Goal: Task Accomplishment & Management: Complete application form

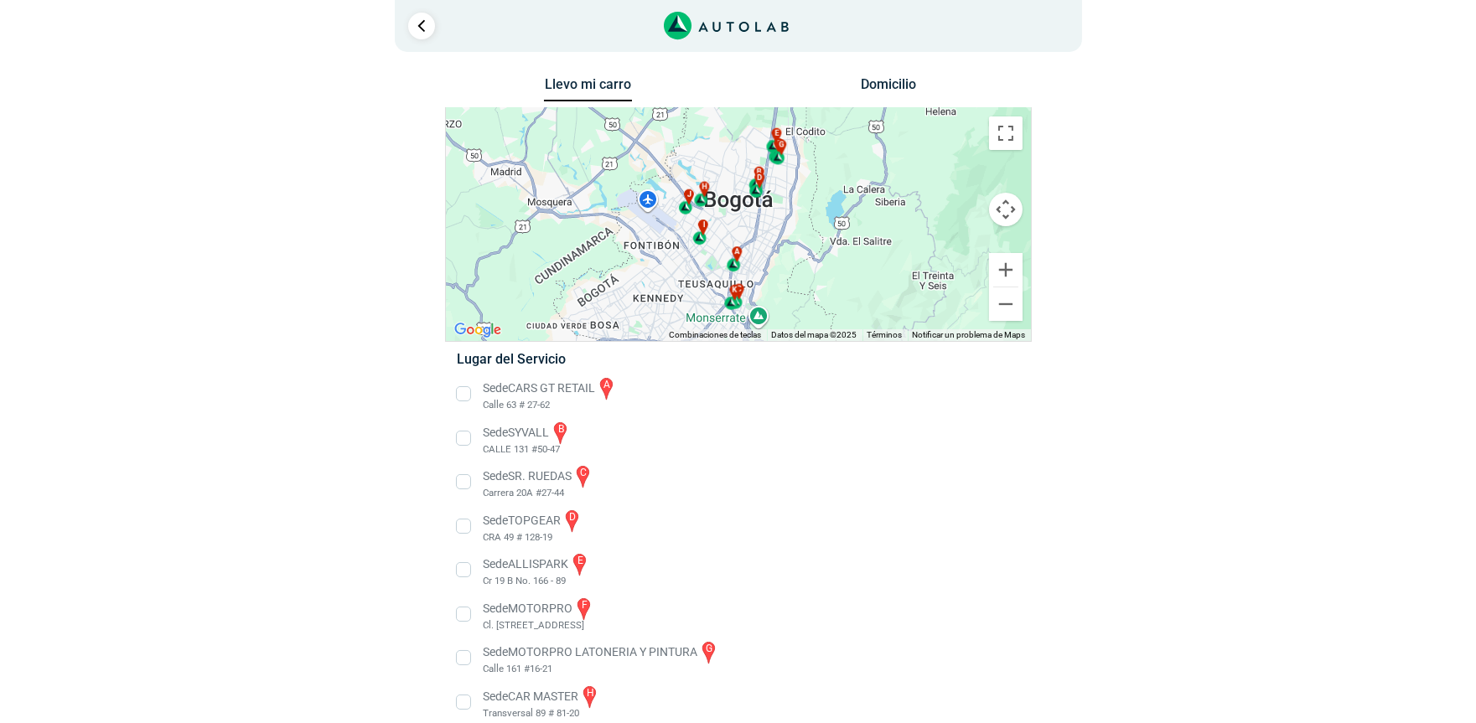
click at [781, 230] on div "a b c d e f g" at bounding box center [738, 224] width 585 height 233
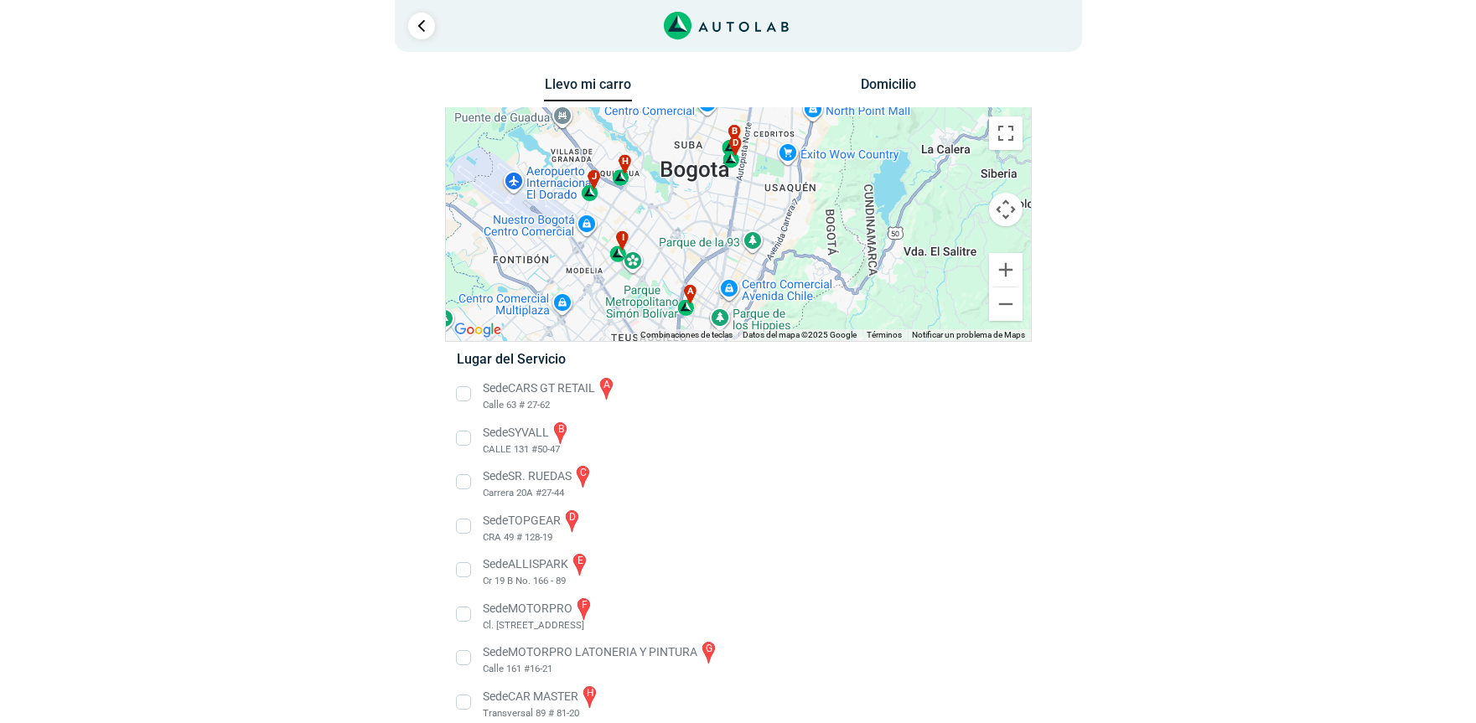
click at [750, 205] on div "a b c d e f g" at bounding box center [738, 224] width 585 height 233
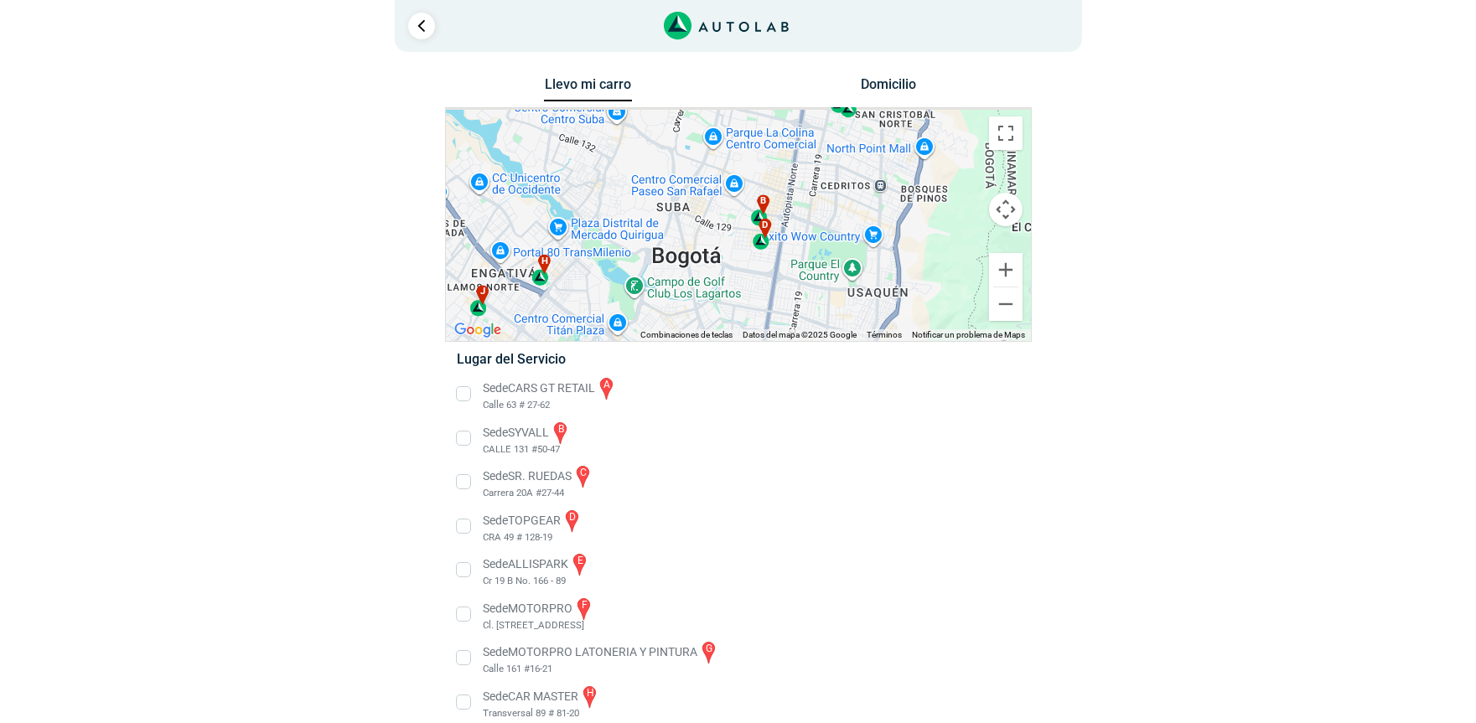
drag, startPoint x: 719, startPoint y: 172, endPoint x: 767, endPoint y: 303, distance: 139.2
click at [767, 303] on div "a b c d e f g" at bounding box center [738, 224] width 585 height 233
click at [765, 256] on div "a b c d e f g" at bounding box center [738, 224] width 585 height 233
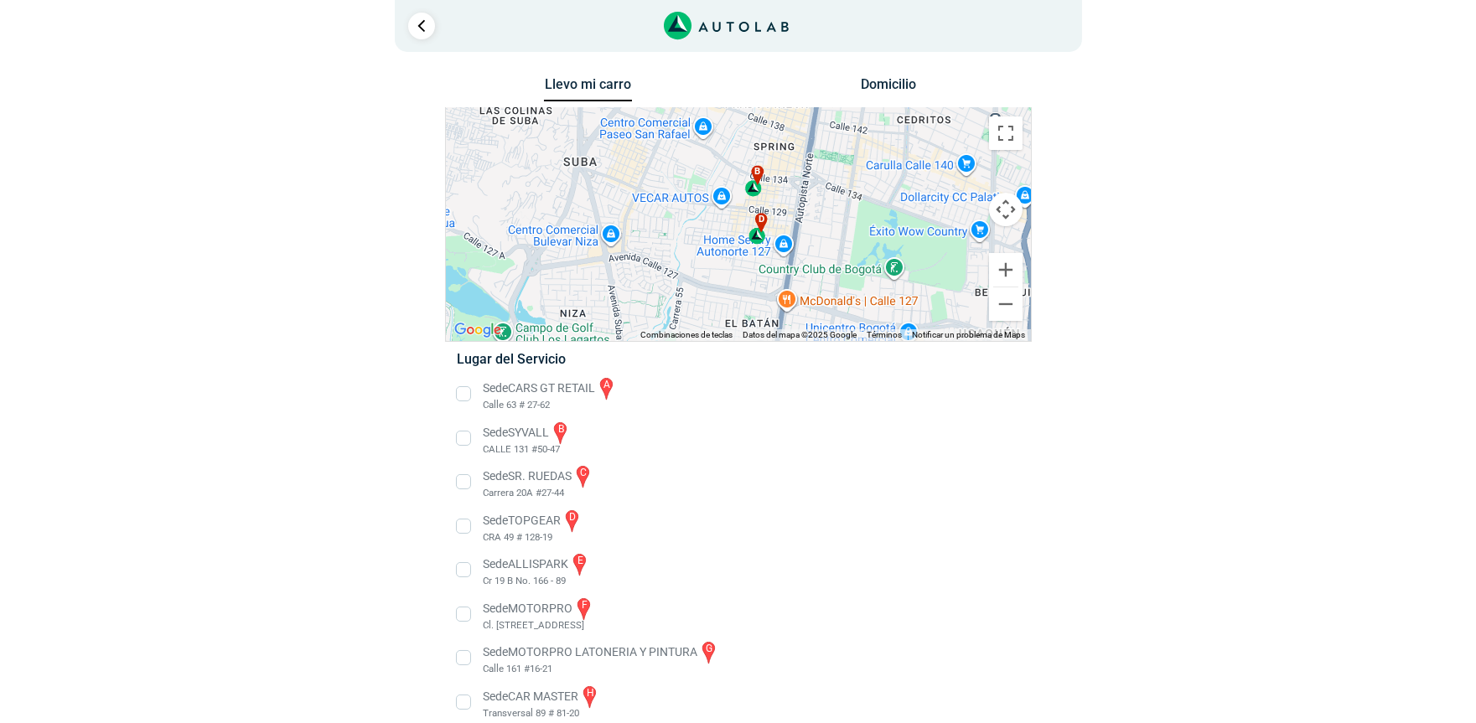
click at [758, 236] on div "d" at bounding box center [757, 228] width 19 height 31
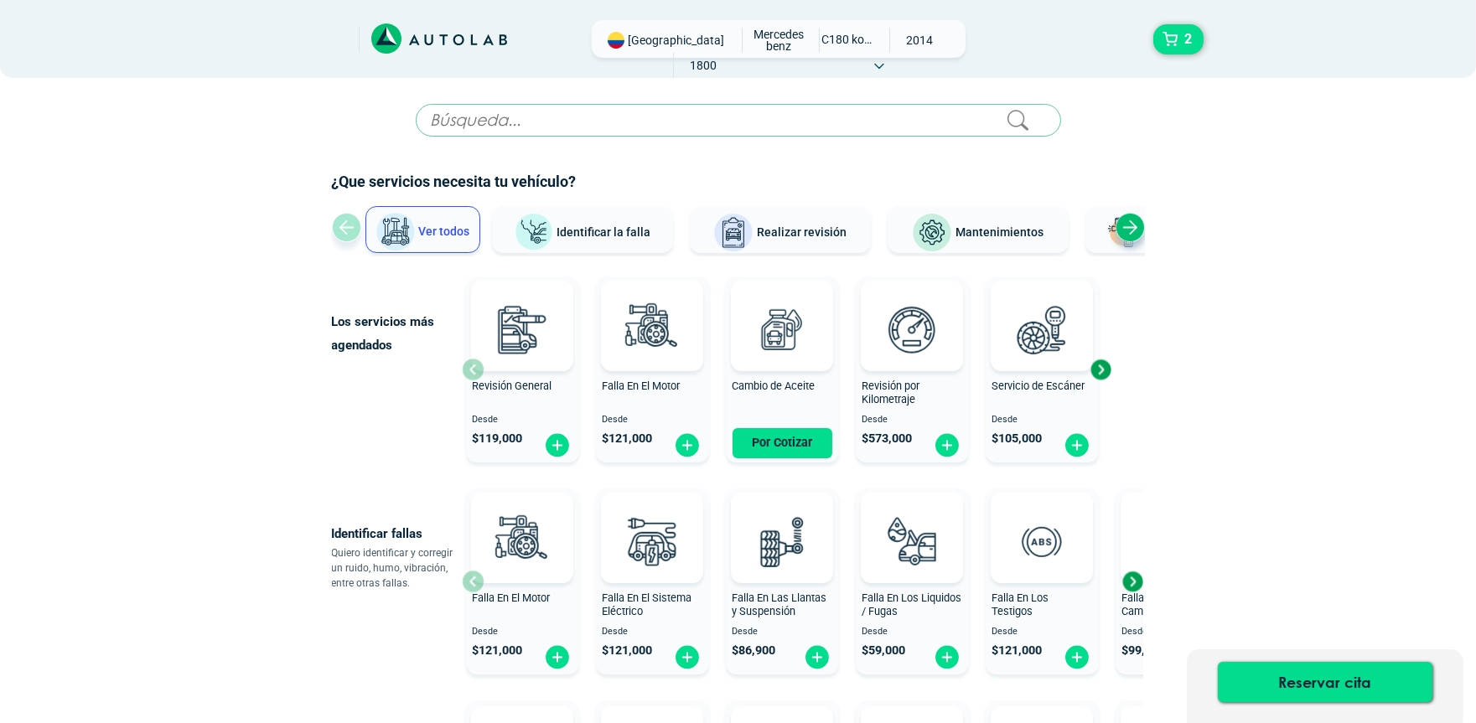
scroll to position [739, 0]
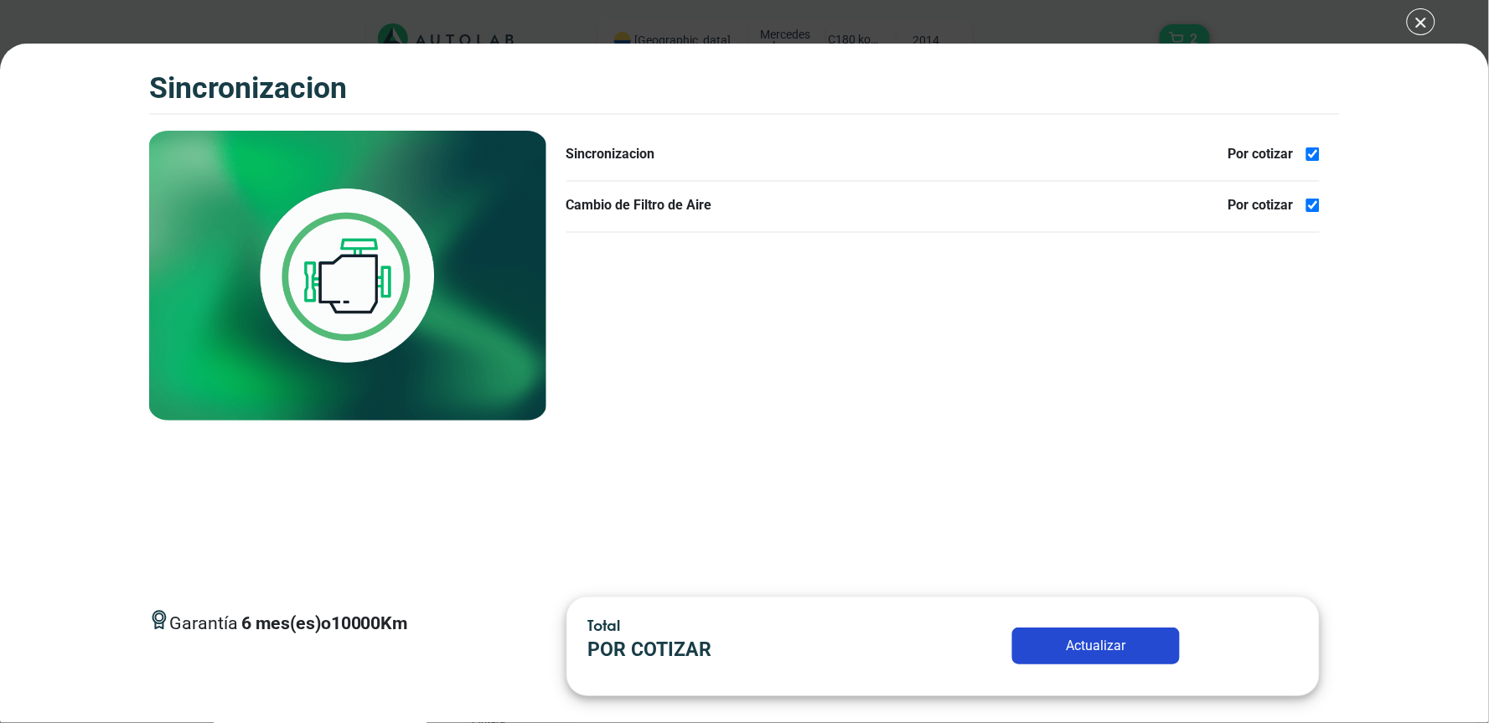
click at [1058, 638] on button "Actualizar" at bounding box center [1096, 646] width 168 height 37
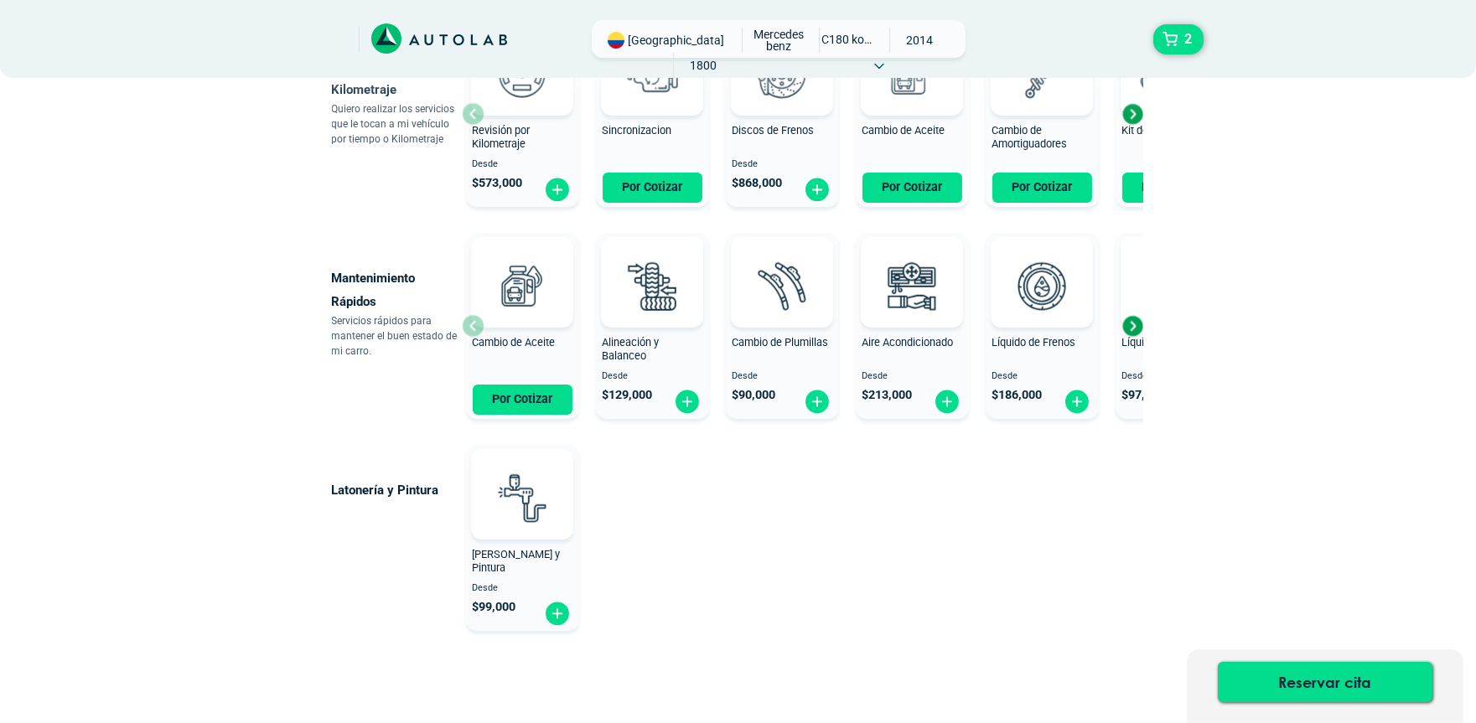
scroll to position [914, 0]
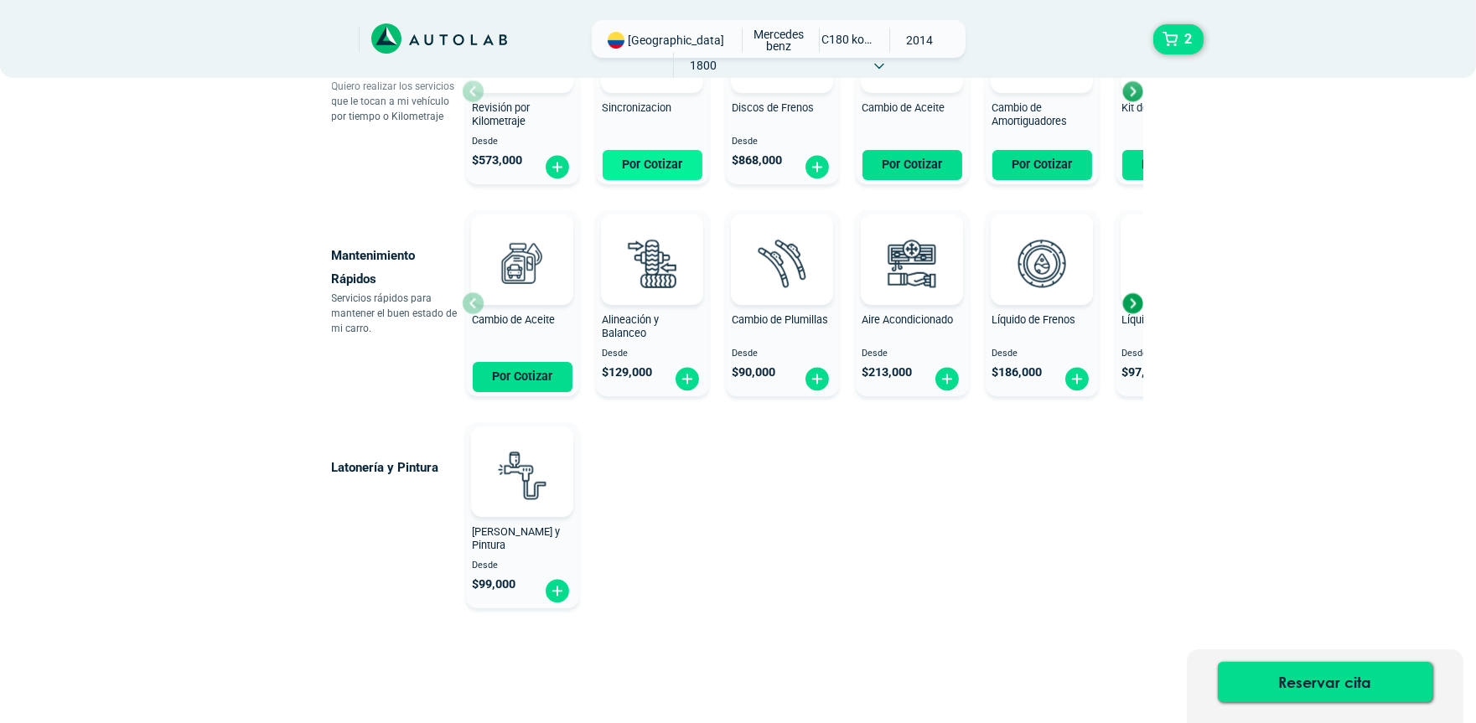
click at [647, 158] on button "Por Cotizar" at bounding box center [653, 165] width 100 height 30
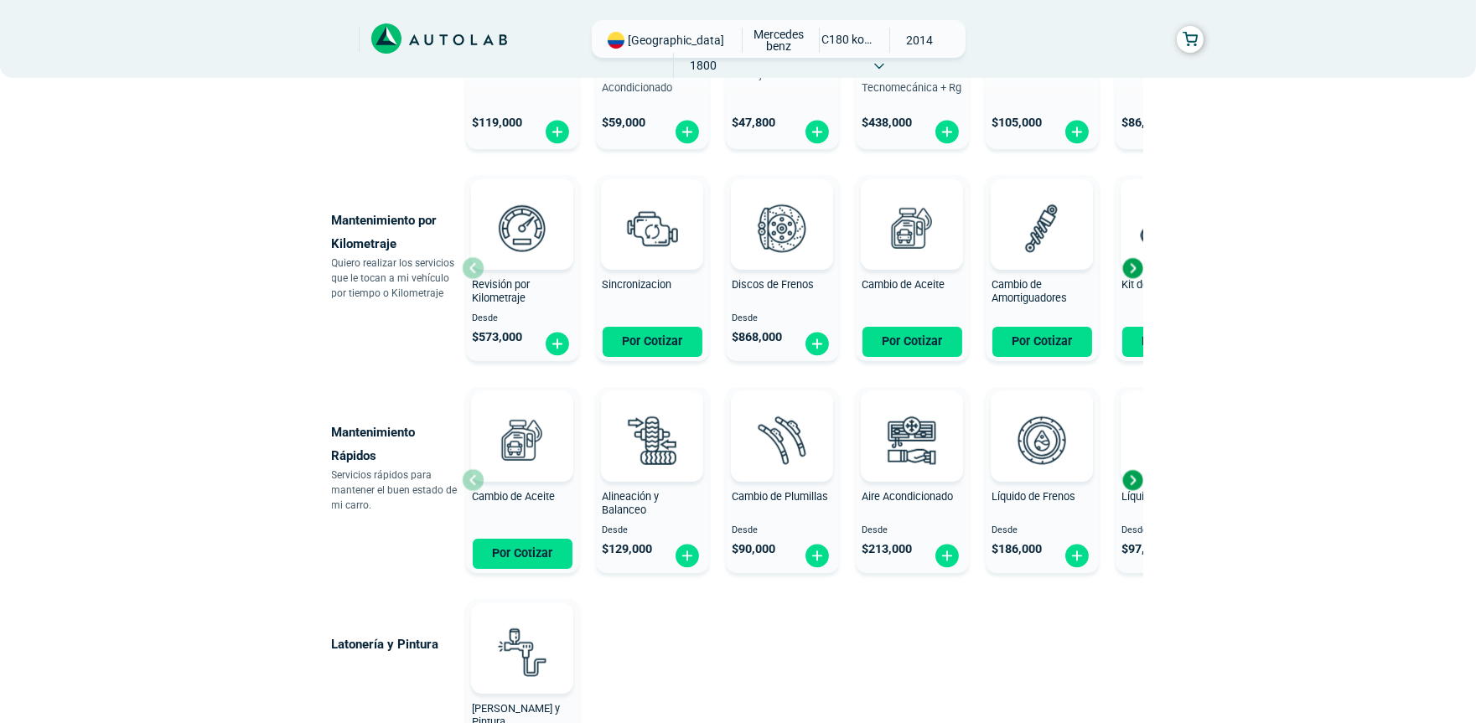
scroll to position [759, 0]
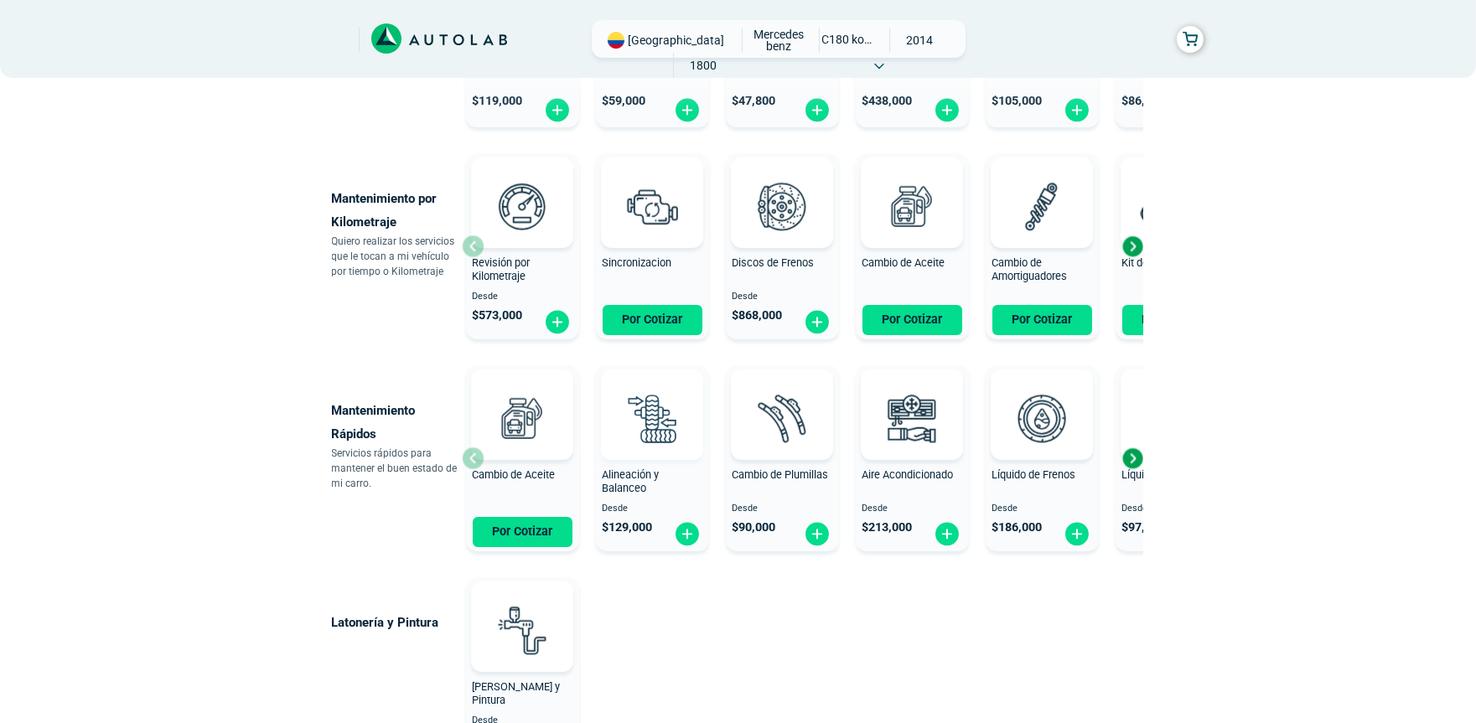
click at [669, 407] on img at bounding box center [652, 418] width 74 height 74
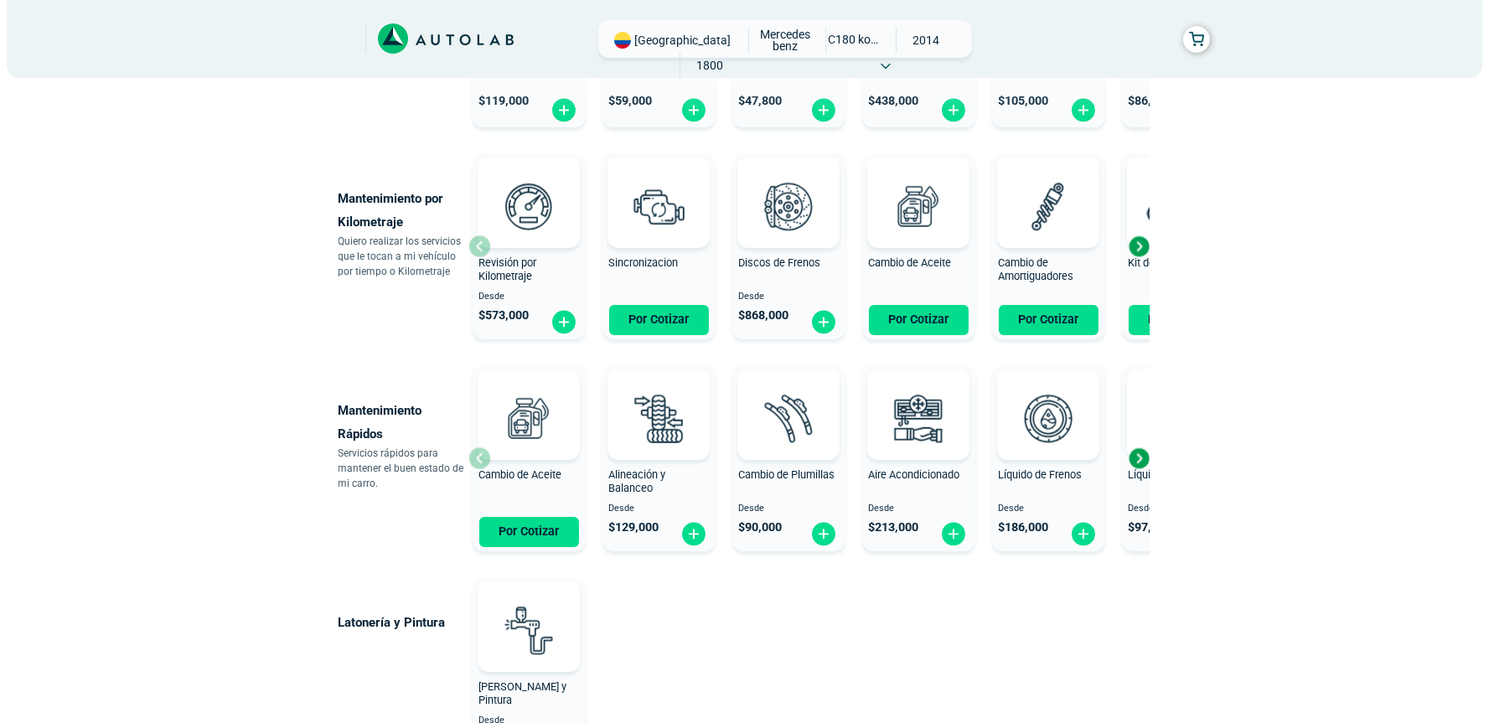
scroll to position [739, 0]
